Goal: Task Accomplishment & Management: Manage account settings

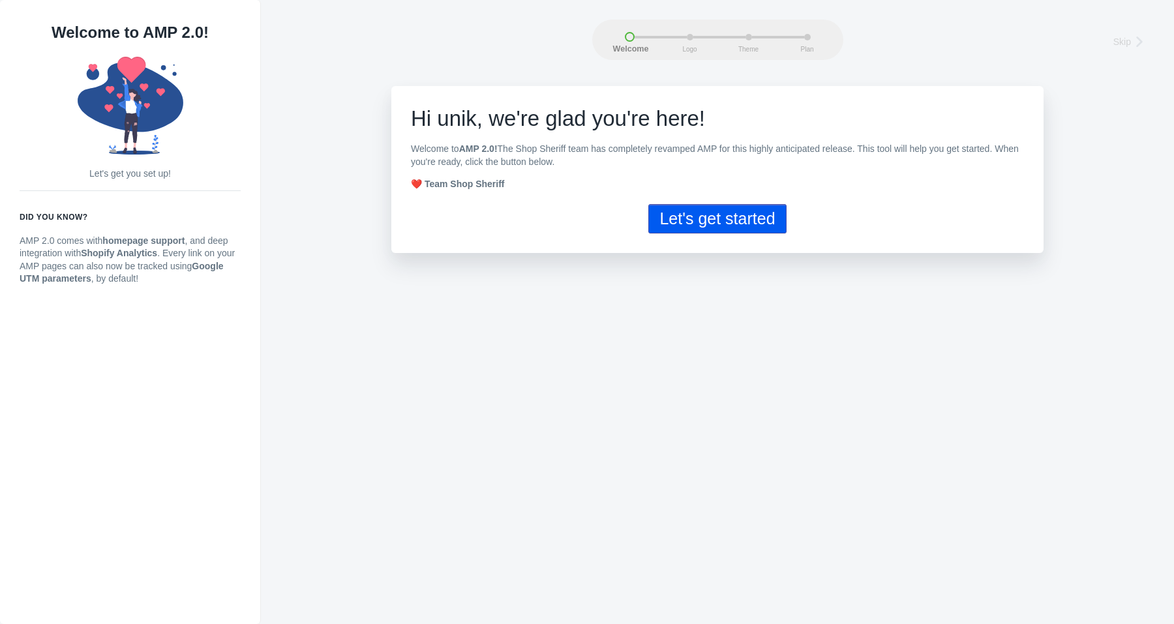
click at [693, 223] on button "Let's get started" at bounding box center [717, 218] width 138 height 29
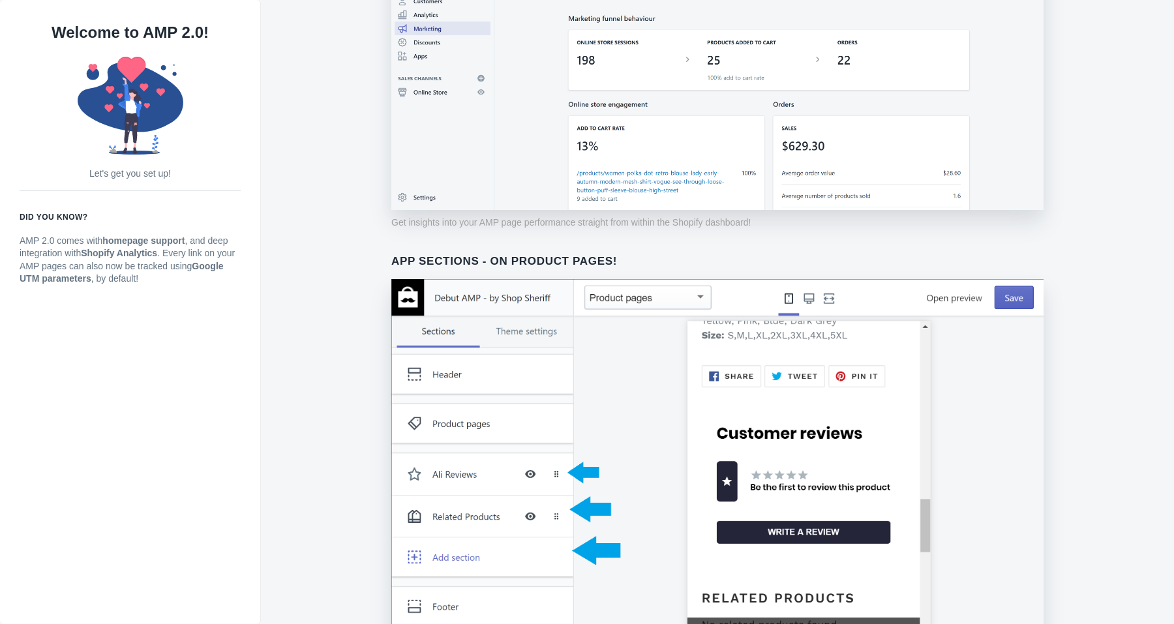
scroll to position [897, 0]
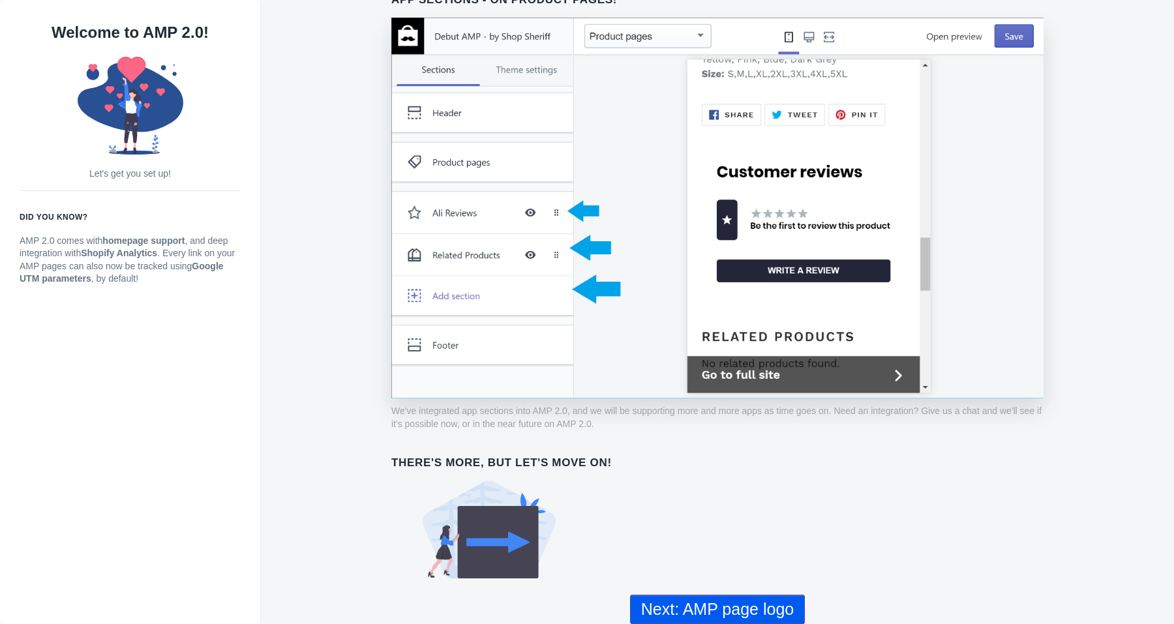
click at [719, 608] on button "Next: AMP page logo" at bounding box center [717, 609] width 175 height 29
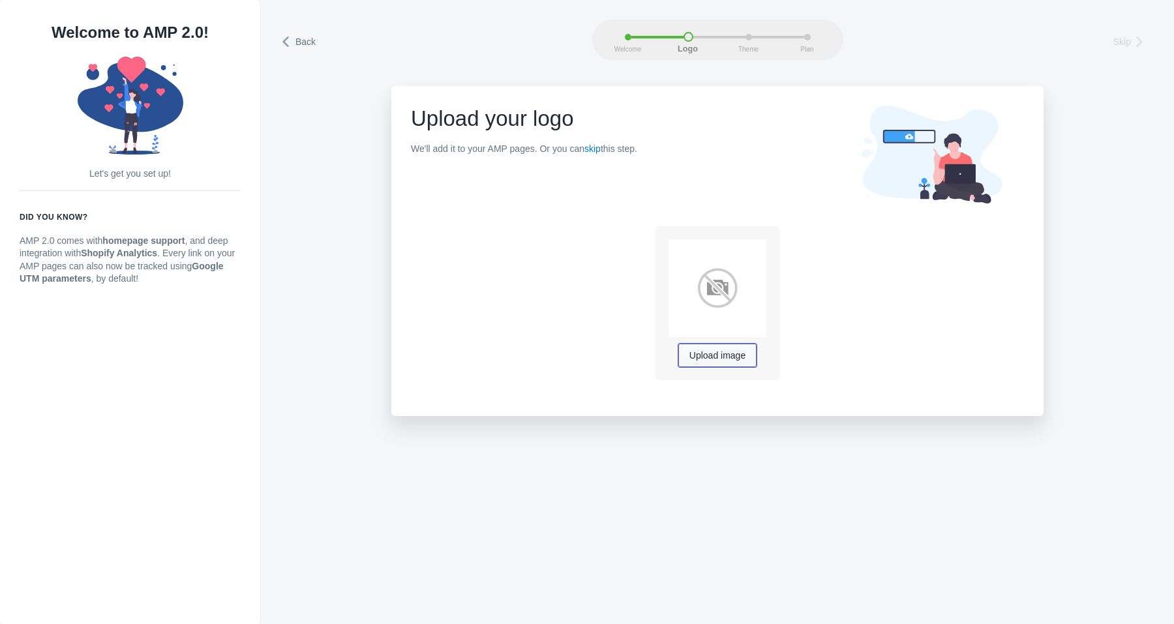
click at [718, 361] on span "Upload image" at bounding box center [717, 356] width 56 height 10
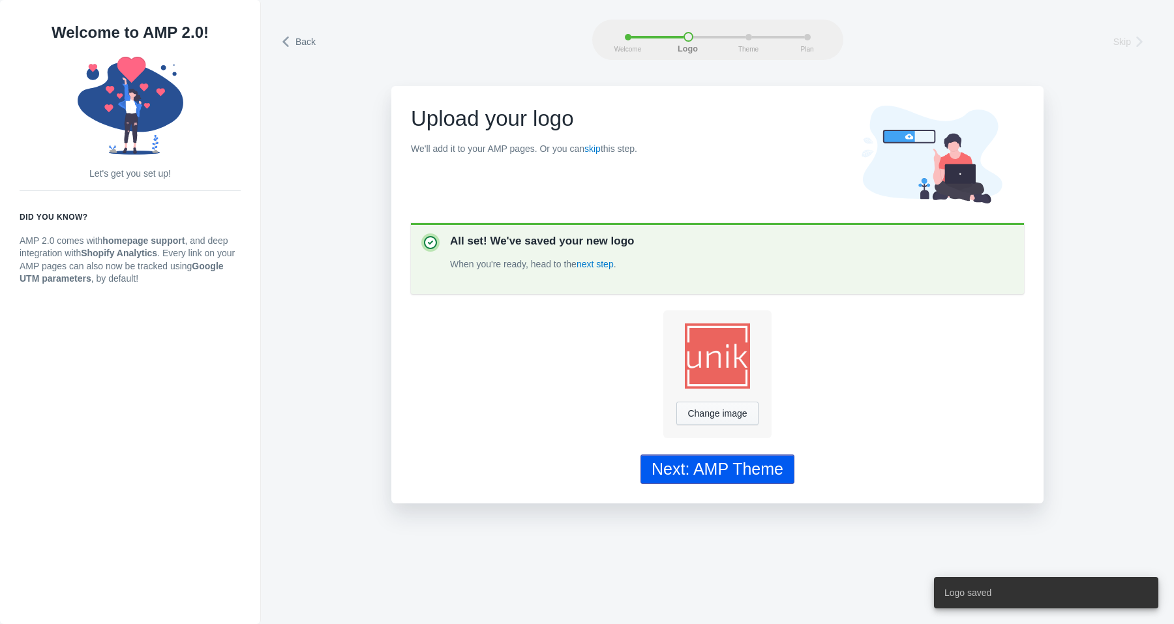
click at [722, 469] on div "Next: AMP Theme" at bounding box center [718, 469] width 132 height 19
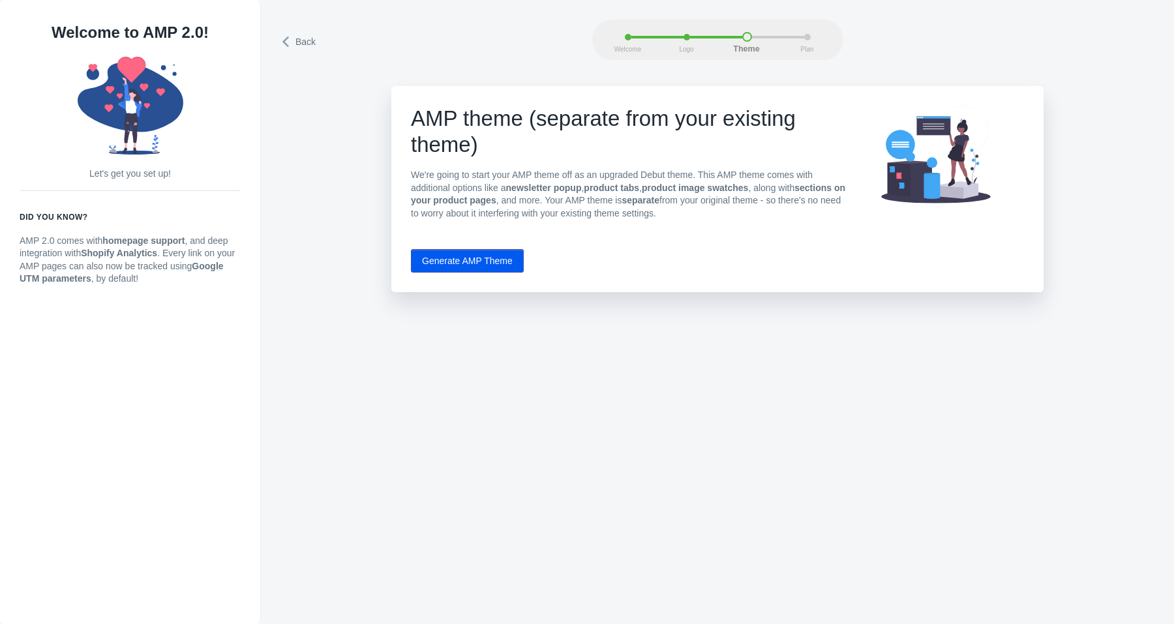
click at [495, 262] on button "Generate AMP Theme" at bounding box center [467, 260] width 113 height 23
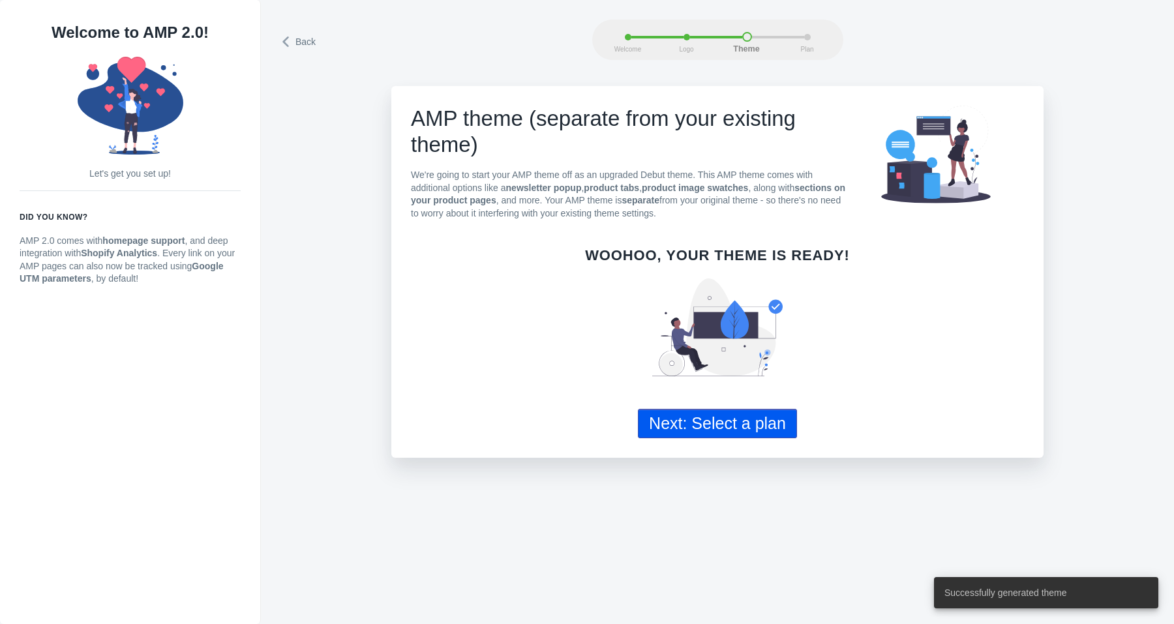
click at [744, 420] on button "Next: Select a plan" at bounding box center [717, 423] width 159 height 29
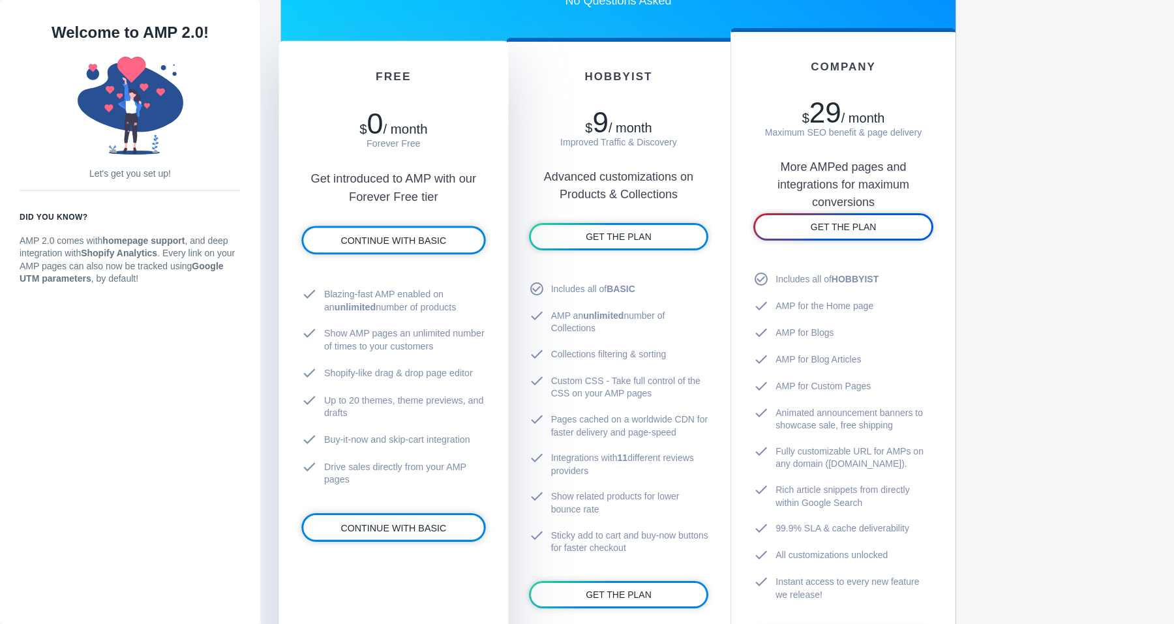
scroll to position [742, 0]
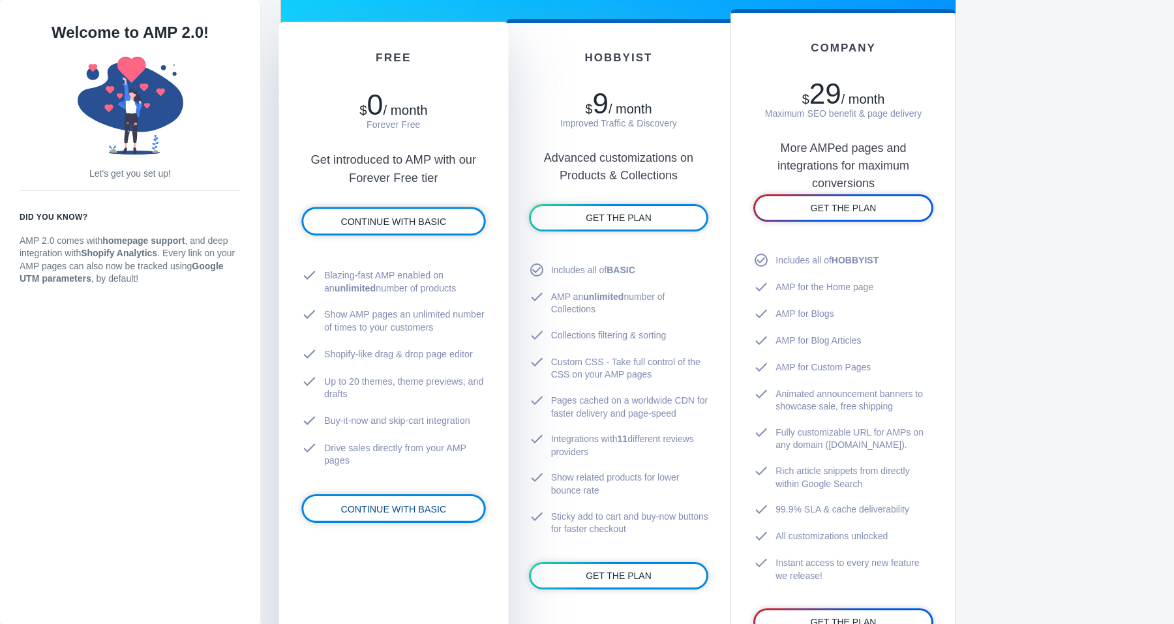
click at [400, 509] on span "CONTINUE WITH BASIC" at bounding box center [393, 509] width 106 height 10
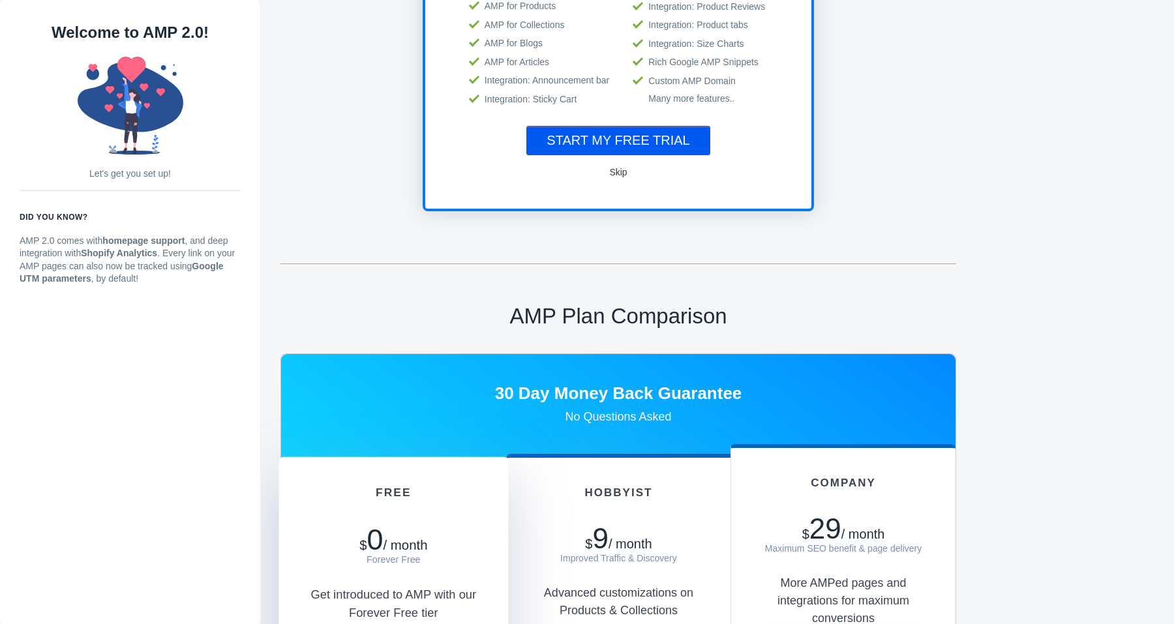
scroll to position [67, 0]
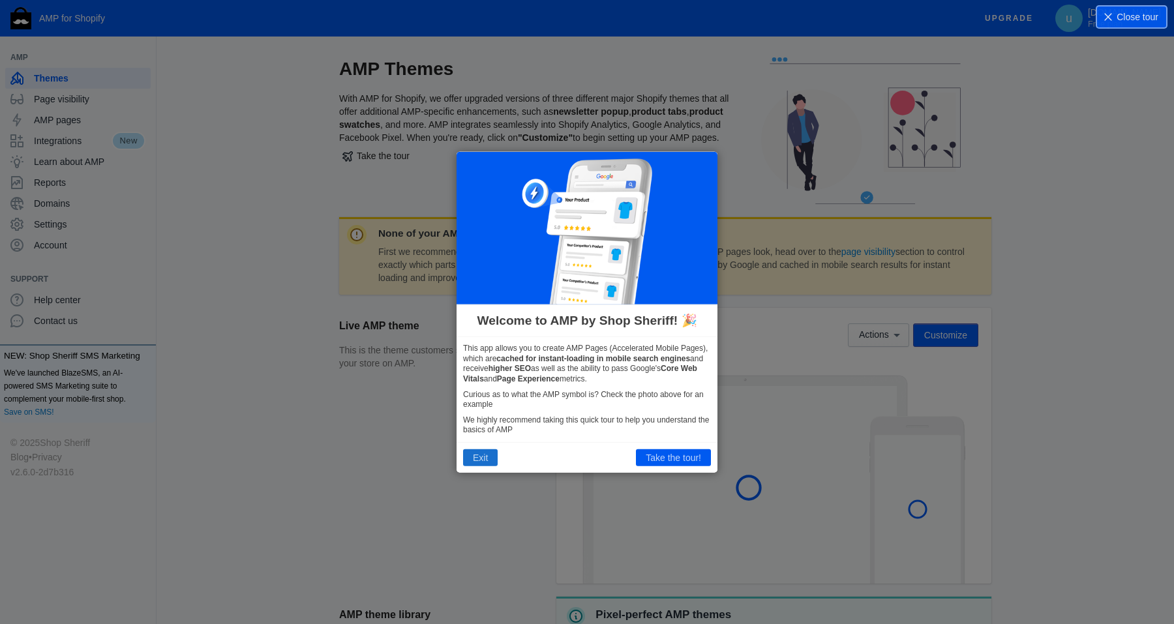
click at [479, 460] on button "Exit" at bounding box center [480, 457] width 35 height 17
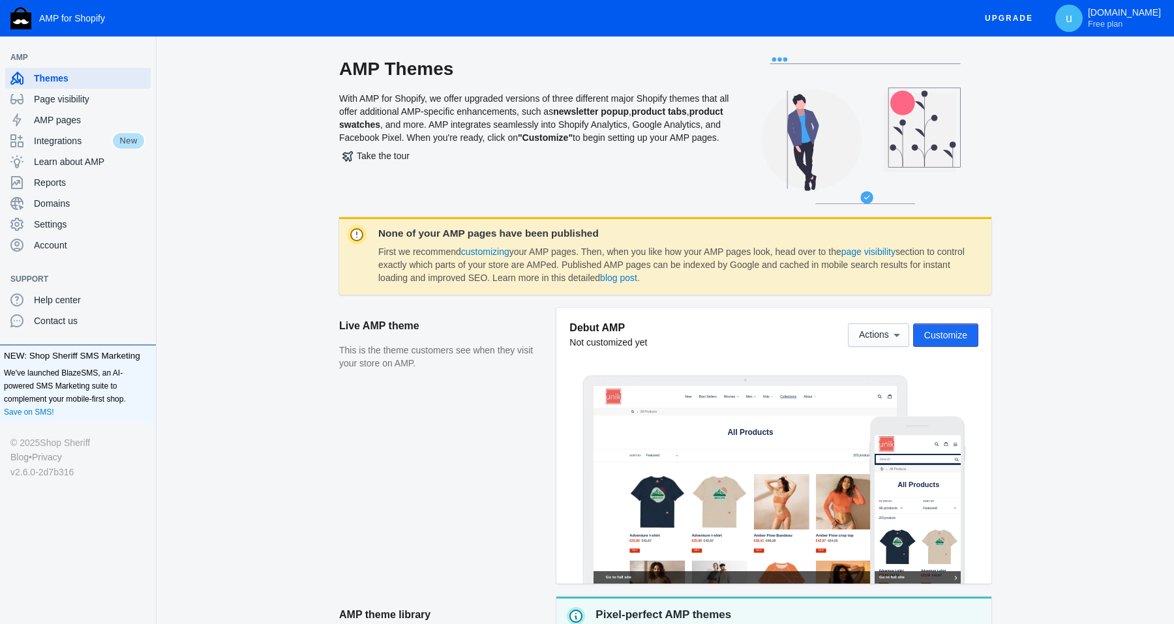
click at [946, 333] on span "Customize" at bounding box center [945, 335] width 43 height 10
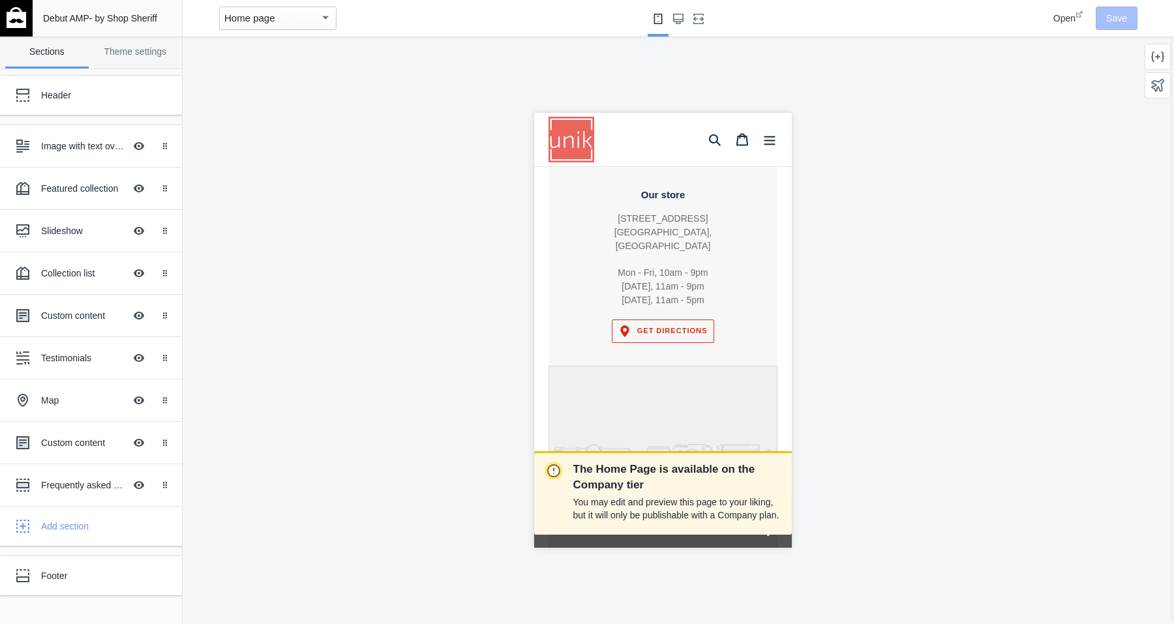
scroll to position [1762, 0]
click at [850, 314] on div "The Home Page is available on the Company tier You may edit and preview this pa…" at bounding box center [663, 331] width 960 height 588
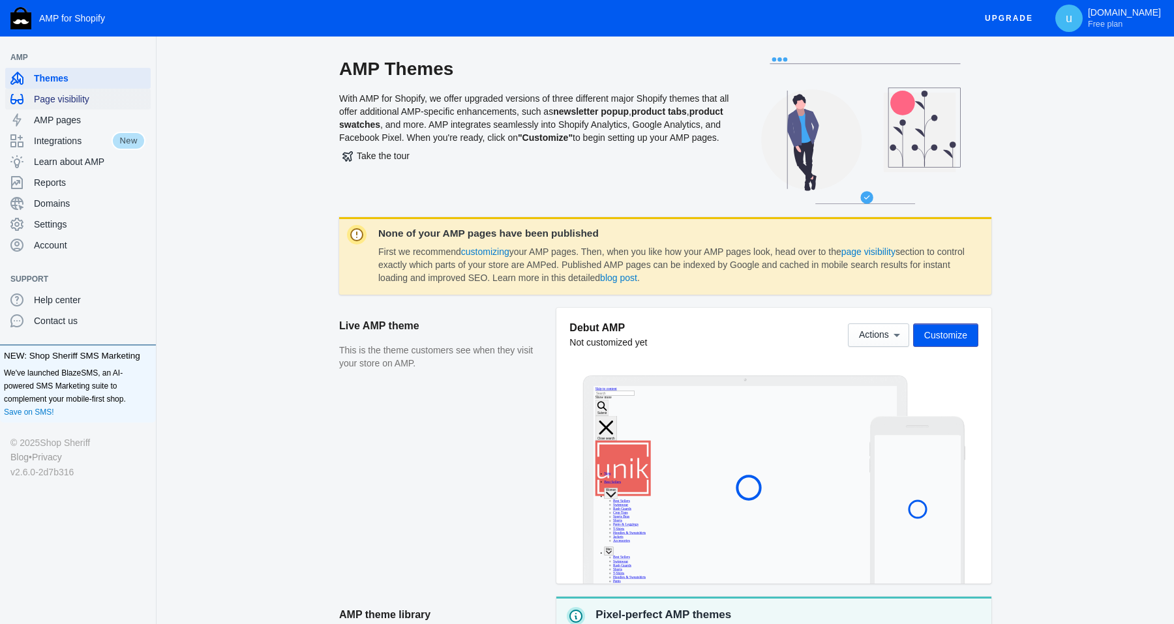
click at [81, 99] on span "Page visibility" at bounding box center [90, 99] width 112 height 13
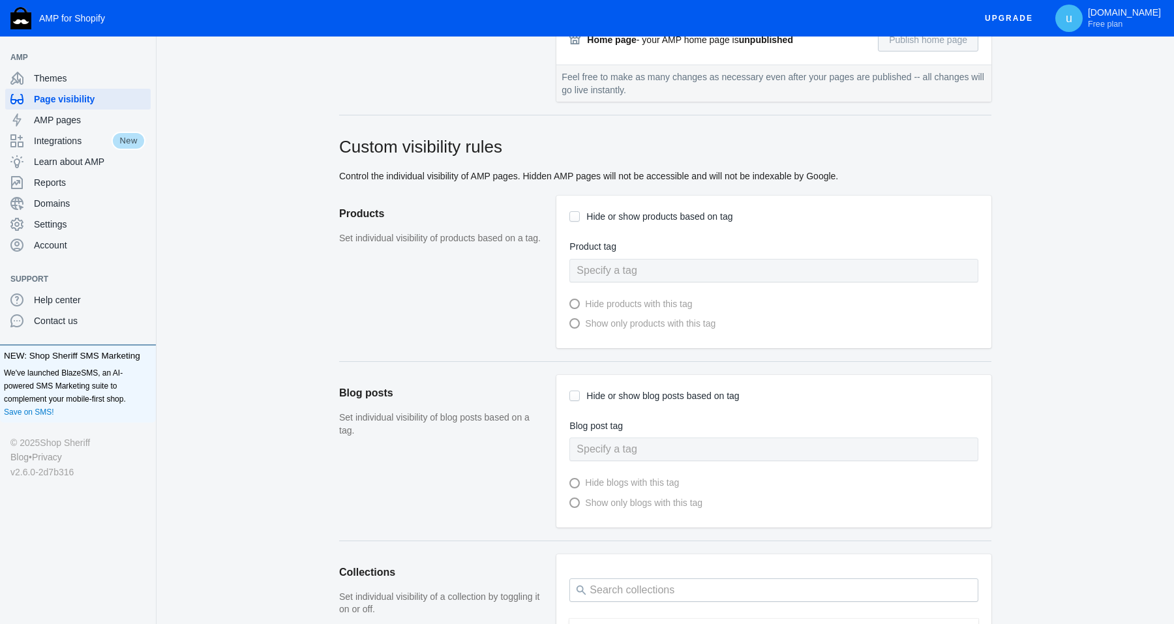
scroll to position [460, 0]
